Goal: Information Seeking & Learning: Learn about a topic

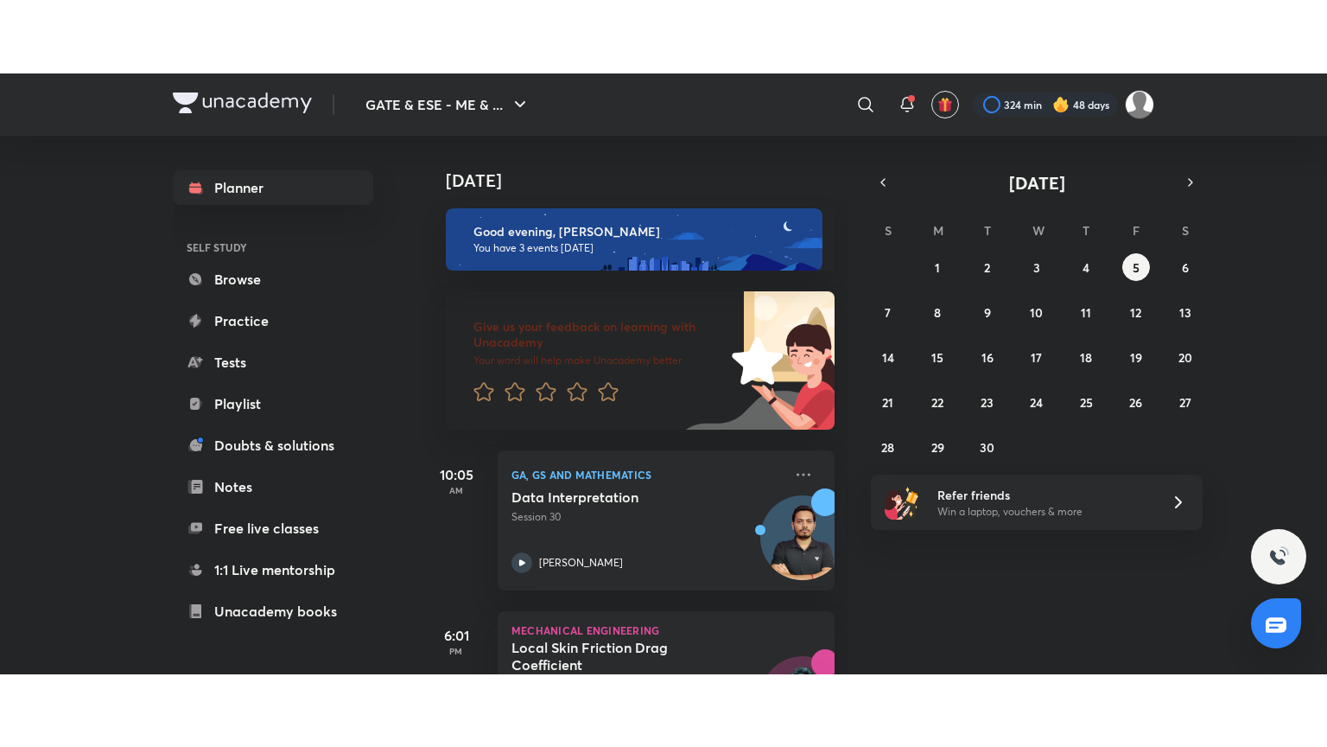
scroll to position [200, 0]
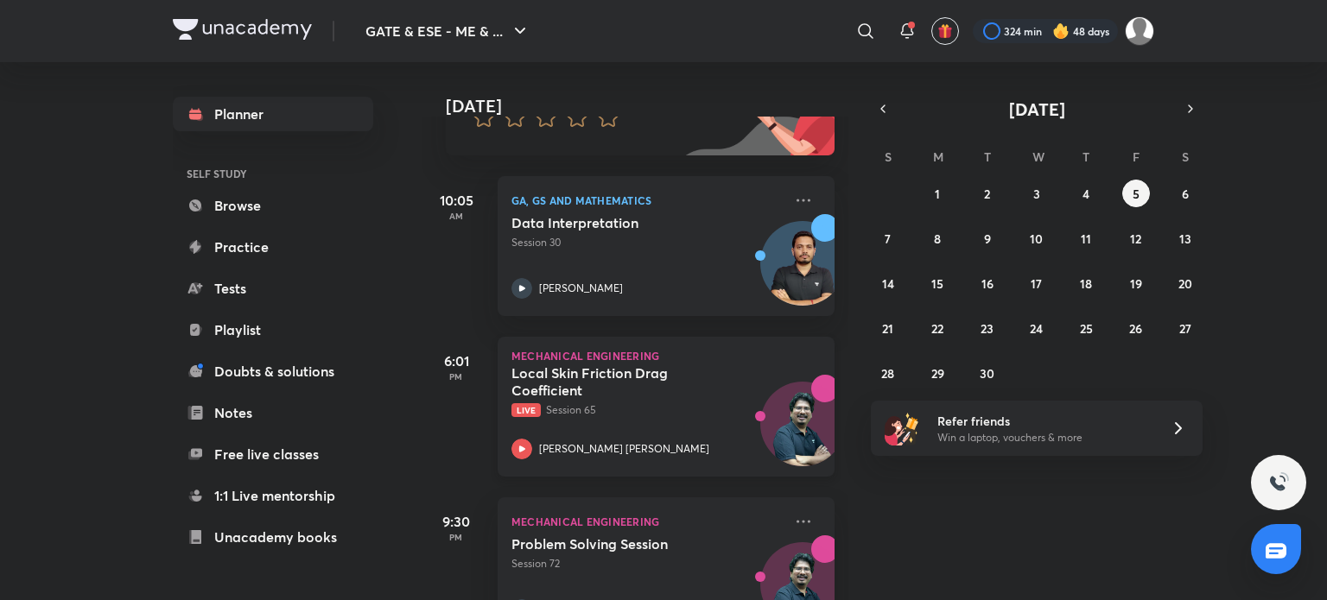
click at [638, 405] on p "Live Session 65" at bounding box center [646, 411] width 271 height 16
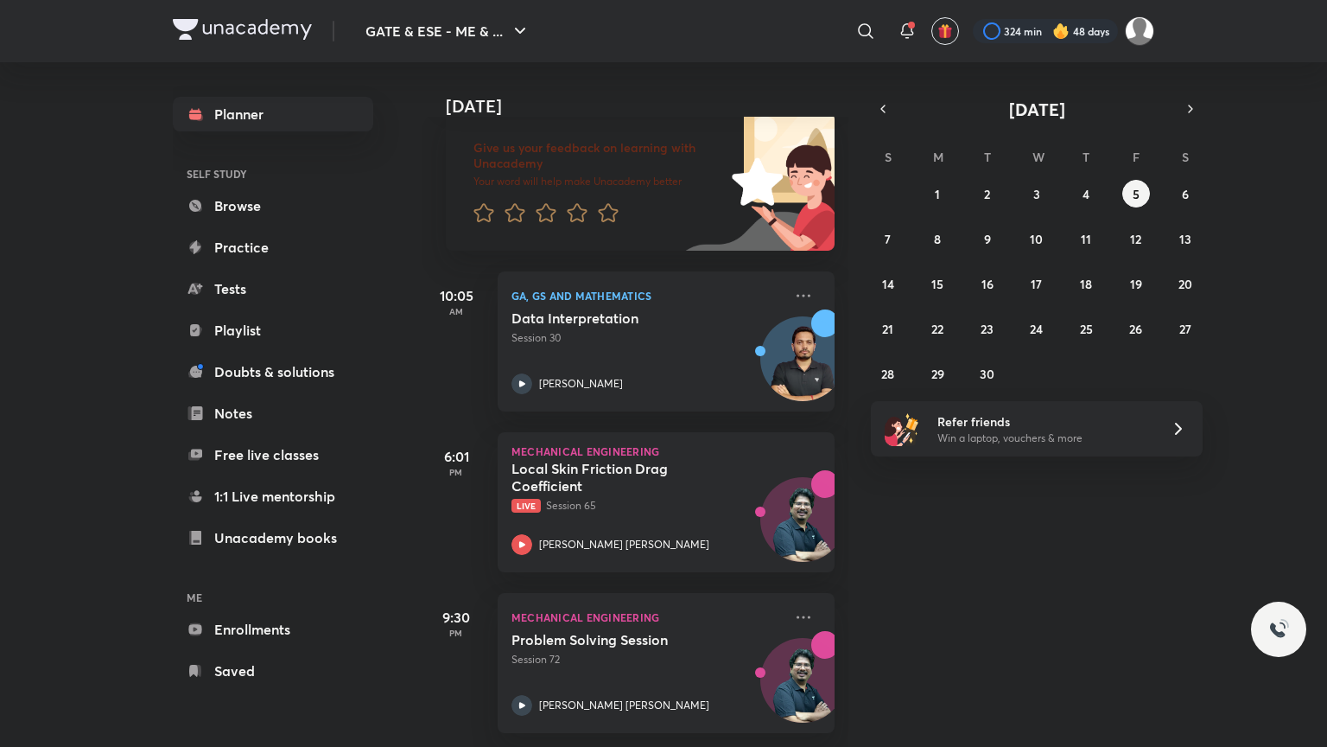
scroll to position [118, 0]
